Goal: Task Accomplishment & Management: Manage account settings

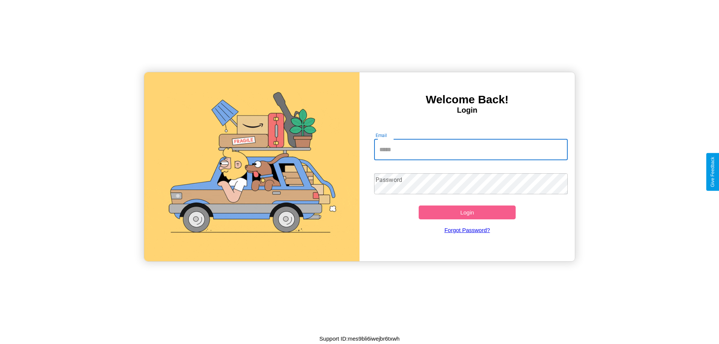
click at [471, 149] on input "Email" at bounding box center [471, 149] width 194 height 21
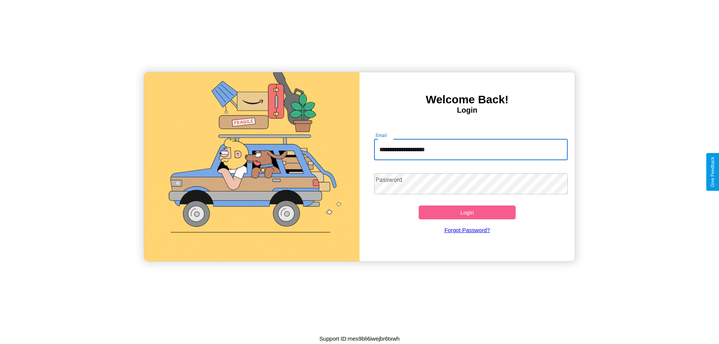
type input "**********"
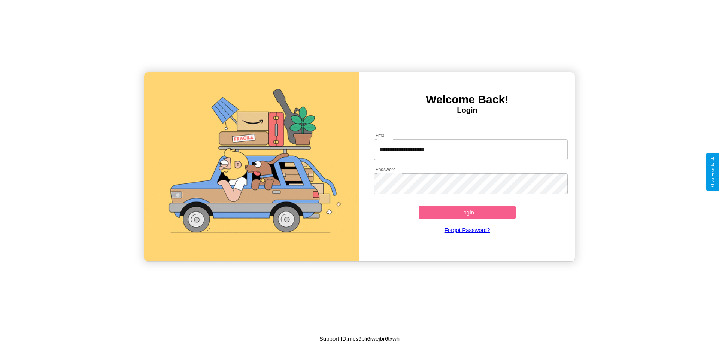
click at [467, 212] on button "Login" at bounding box center [467, 213] width 97 height 14
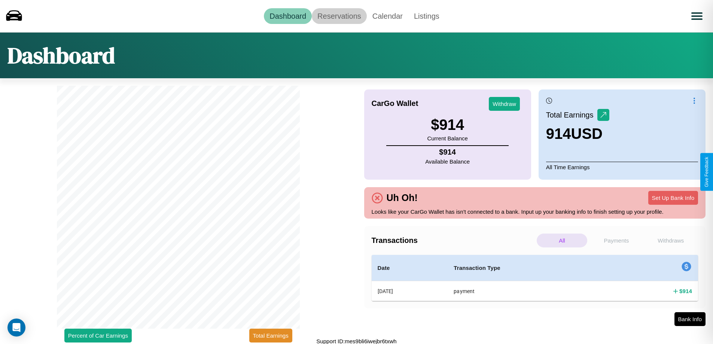
click at [339, 16] on link "Reservations" at bounding box center [339, 16] width 55 height 16
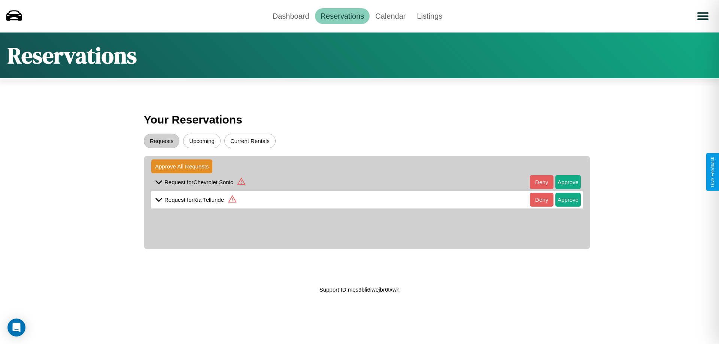
click at [241, 182] on icon at bounding box center [241, 181] width 8 height 7
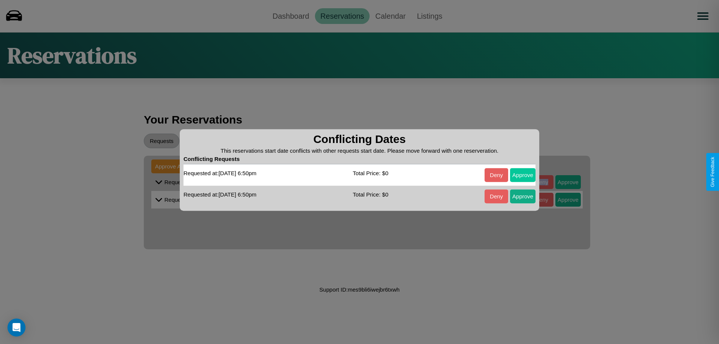
click at [523, 175] on button "Approve" at bounding box center [522, 175] width 25 height 14
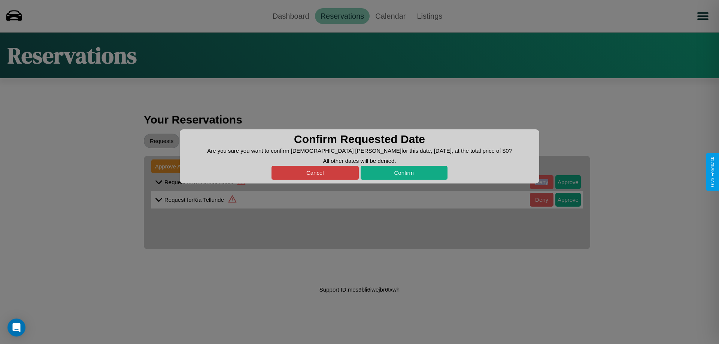
click at [315, 173] on button "Cancel" at bounding box center [315, 173] width 87 height 14
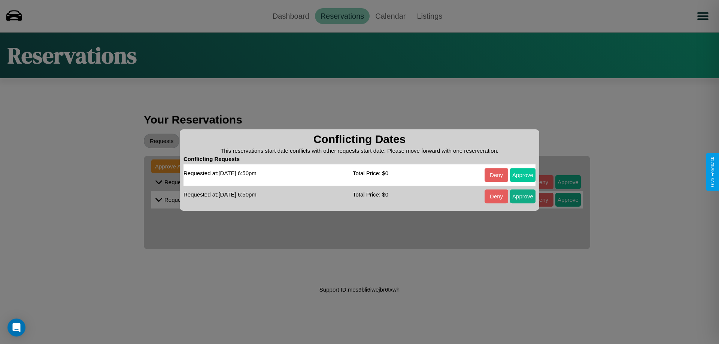
click at [523, 175] on button "Approve" at bounding box center [522, 175] width 25 height 14
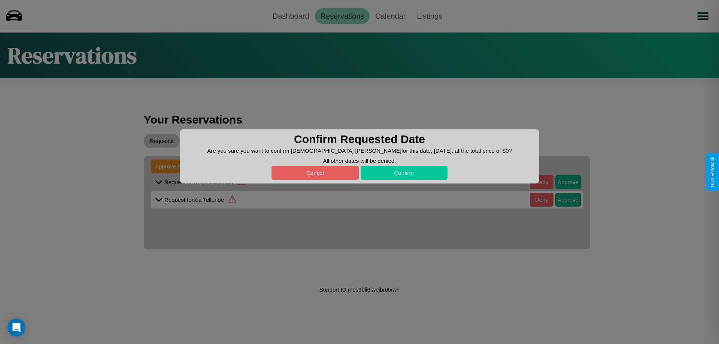
click at [404, 173] on button "Confirm" at bounding box center [404, 173] width 87 height 14
